Goal: Transaction & Acquisition: Purchase product/service

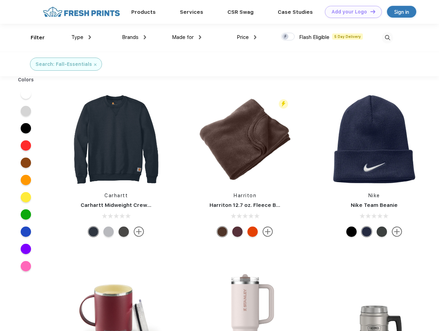
scroll to position [0, 0]
click at [351, 12] on link "Add your Logo Design Tool" at bounding box center [353, 12] width 57 height 12
click at [0, 0] on div "Design Tool" at bounding box center [0, 0] width 0 height 0
click at [369, 11] on link "Add your Logo Design Tool" at bounding box center [353, 12] width 57 height 12
click at [33, 38] on div "Filter" at bounding box center [38, 38] width 14 height 8
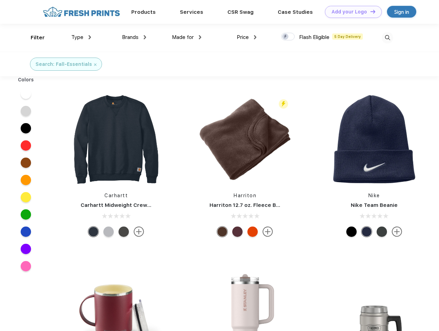
click at [81, 37] on span "Type" at bounding box center [77, 37] width 12 height 6
click at [134, 37] on span "Brands" at bounding box center [130, 37] width 17 height 6
click at [187, 37] on span "Made for" at bounding box center [183, 37] width 22 height 6
click at [247, 37] on span "Price" at bounding box center [243, 37] width 12 height 6
click at [288, 37] on div at bounding box center [287, 37] width 13 height 8
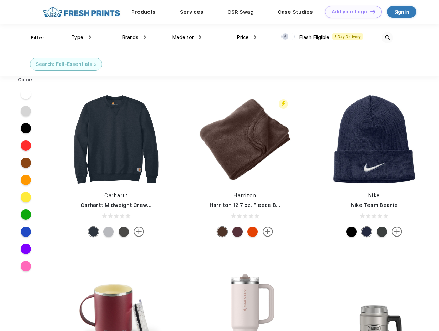
click at [285, 37] on input "checkbox" at bounding box center [283, 34] width 4 height 4
click at [387, 38] on img at bounding box center [386, 37] width 11 height 11
